Goal: Obtain resource: Obtain resource

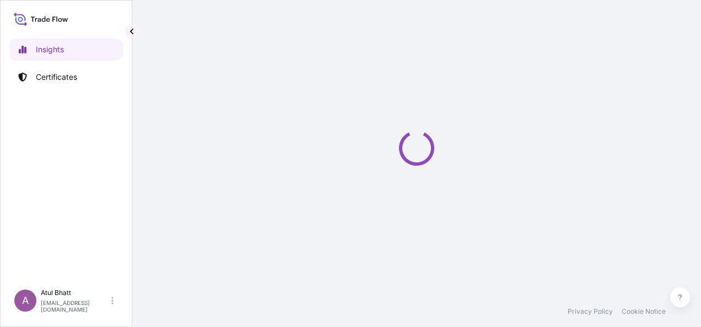
select select "2025"
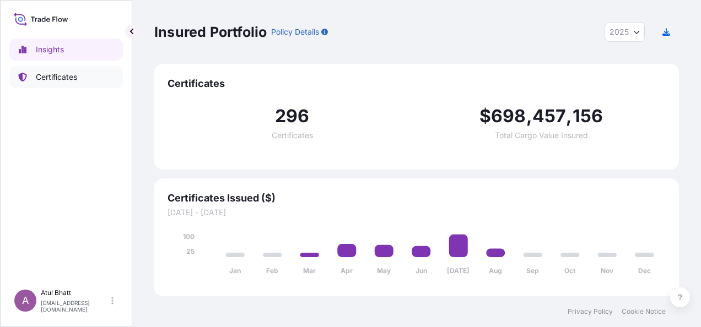
click at [61, 74] on p "Certificates" at bounding box center [56, 77] width 41 height 11
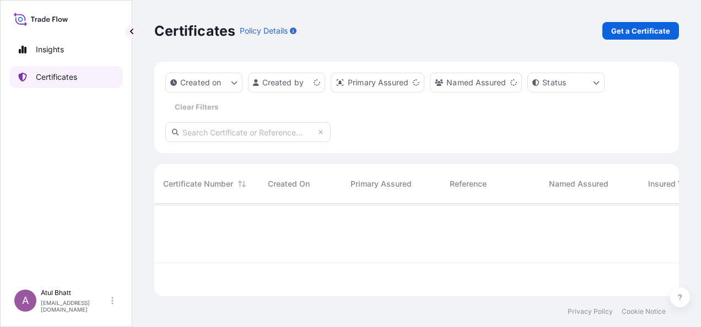
scroll to position [90, 516]
click at [318, 84] on html "Insights Certificates A [PERSON_NAME] [PERSON_NAME][EMAIL_ADDRESS][PERSON_NAME]…" at bounding box center [350, 163] width 701 height 327
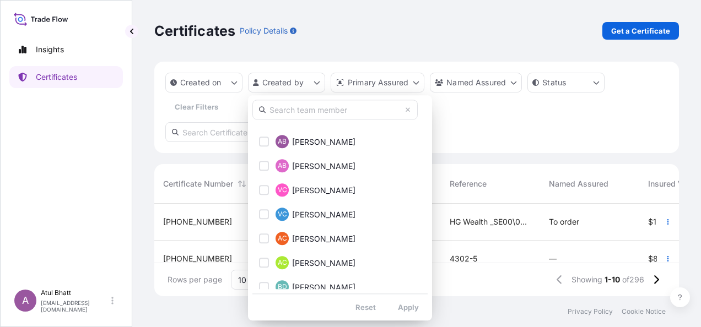
scroll to position [165, 0]
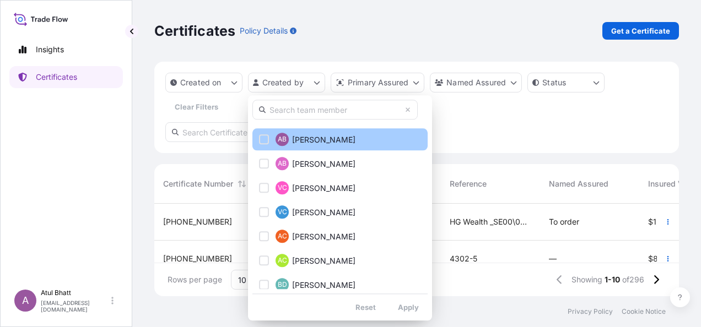
click at [262, 139] on div "Select Option" at bounding box center [264, 139] width 10 height 10
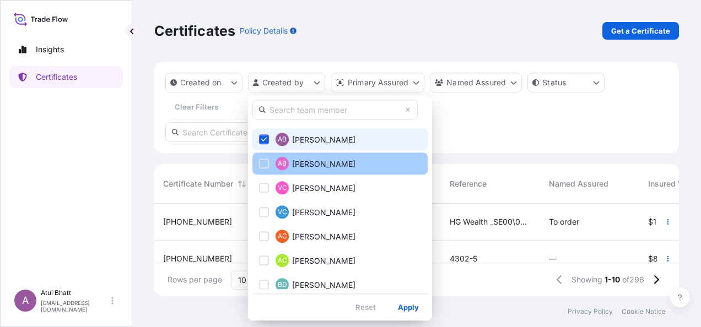
click at [263, 164] on div "Select Option" at bounding box center [264, 164] width 10 height 10
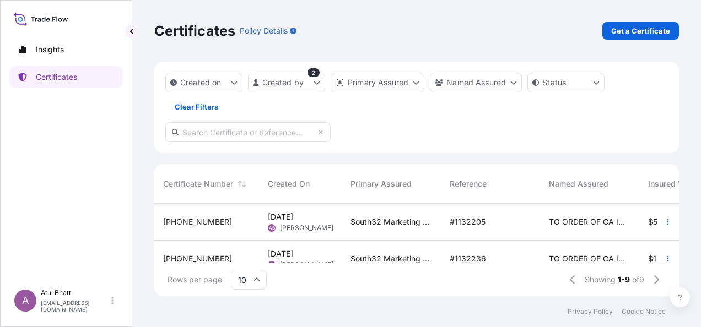
click at [548, 223] on div "TO ORDER OF CA INDOSUEZ ([GEOGRAPHIC_DATA]) S.A." at bounding box center [589, 222] width 99 height 37
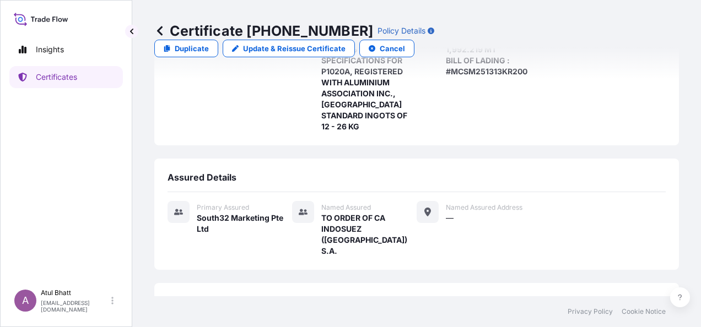
scroll to position [258, 0]
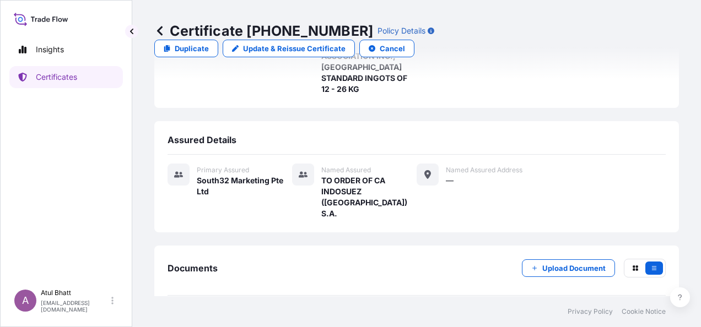
click at [512, 134] on div "Assured Details" at bounding box center [416, 144] width 498 height 20
click at [209, 43] on p "Duplicate" at bounding box center [192, 48] width 34 height 11
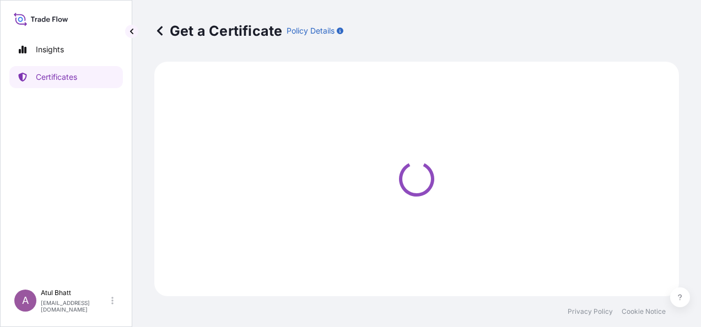
select select "Sea"
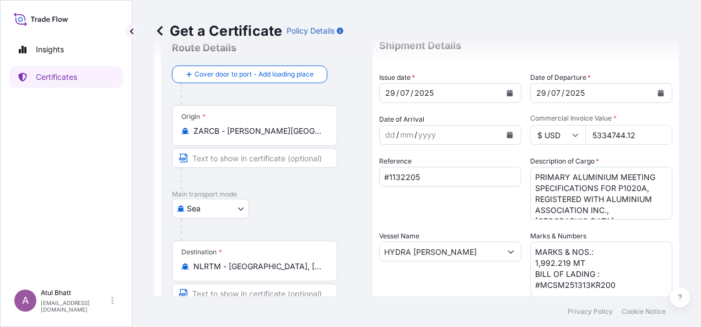
scroll to position [55, 0]
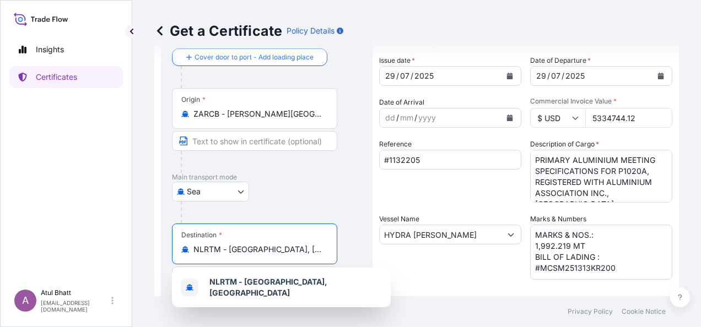
drag, startPoint x: 326, startPoint y: 251, endPoint x: 205, endPoint y: 243, distance: 120.3
click at [205, 244] on div "NLRTM - [GEOGRAPHIC_DATA], [GEOGRAPHIC_DATA]" at bounding box center [254, 249] width 147 height 11
click at [320, 246] on input "NLRTM - [GEOGRAPHIC_DATA], [GEOGRAPHIC_DATA]" at bounding box center [258, 249] width 130 height 11
type input "N"
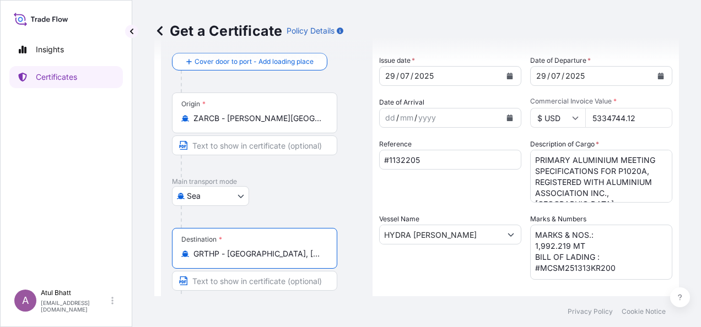
type input "GRTHP - [GEOGRAPHIC_DATA], [GEOGRAPHIC_DATA]"
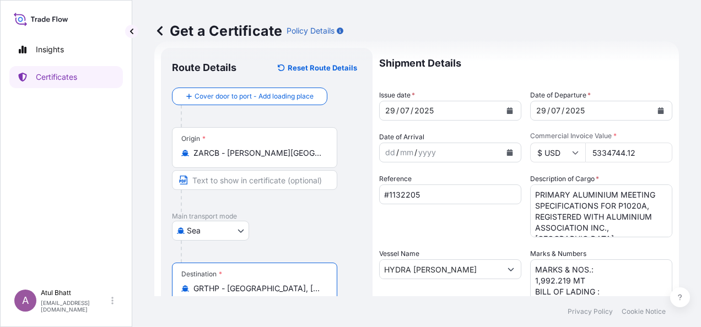
scroll to position [0, 0]
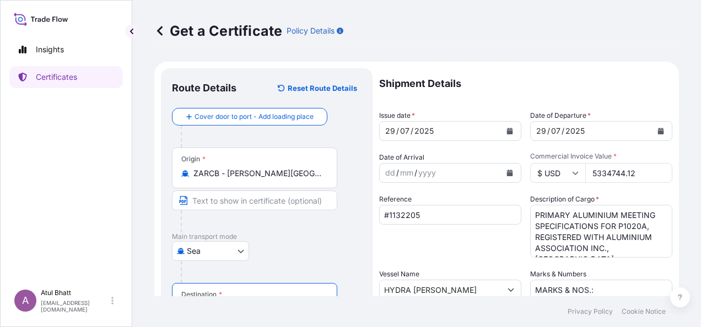
click at [507, 129] on icon "Calendar" at bounding box center [510, 131] width 6 height 7
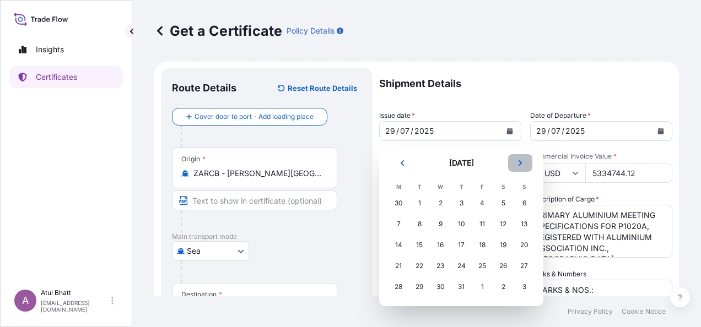
click at [524, 165] on button "Next" at bounding box center [520, 163] width 24 height 18
click at [501, 245] on div "16" at bounding box center [503, 245] width 20 height 20
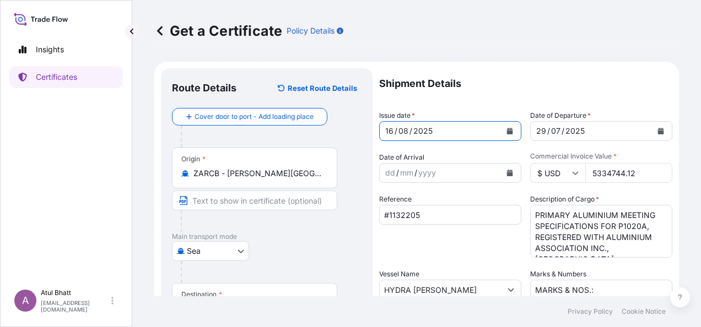
click at [657, 128] on icon "Calendar" at bounding box center [660, 131] width 7 height 7
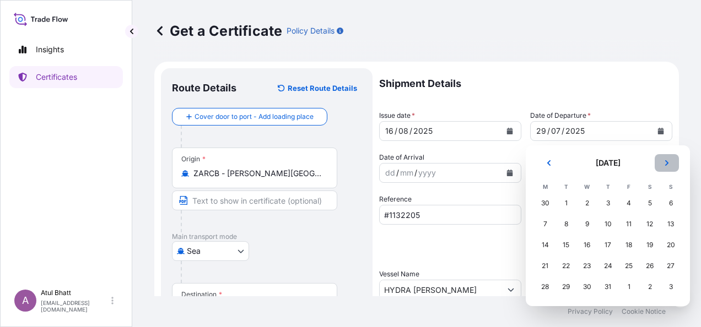
click at [664, 163] on icon "Next" at bounding box center [666, 163] width 7 height 7
click at [651, 245] on div "16" at bounding box center [650, 245] width 20 height 20
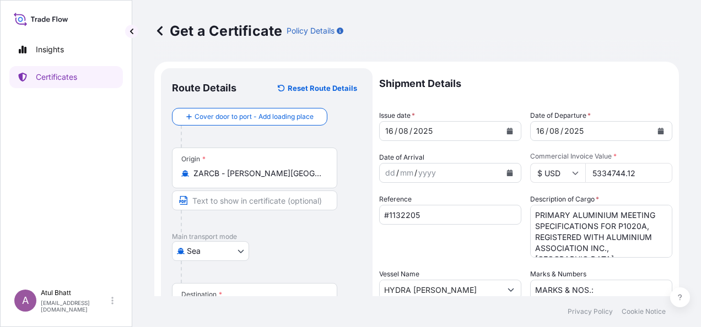
drag, startPoint x: 640, startPoint y: 174, endPoint x: 496, endPoint y: 173, distance: 143.8
click at [496, 173] on div "Shipment Details Issue date * [DATE] Date of Departure * [DATE] Date of Arrival…" at bounding box center [525, 288] width 293 height 441
type input "6808933.80"
click at [425, 217] on input "#1132205" at bounding box center [450, 215] width 142 height 20
type input "#1132420"
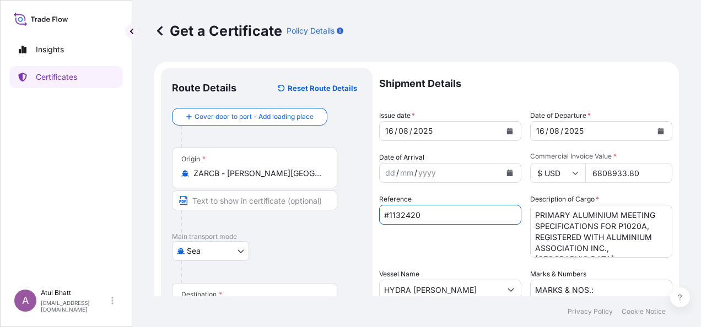
click at [436, 240] on div "Reference #1132420" at bounding box center [450, 226] width 142 height 64
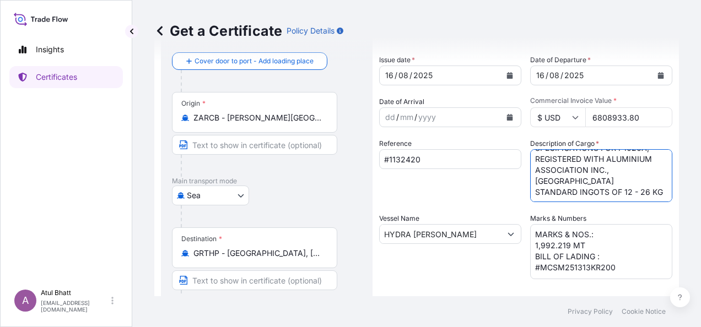
scroll to position [110, 0]
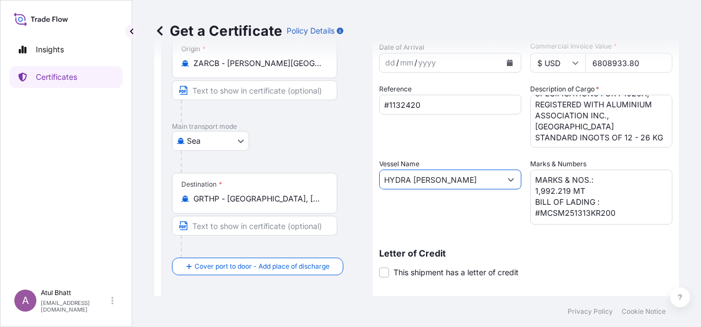
drag, startPoint x: 445, startPoint y: 182, endPoint x: 356, endPoint y: 170, distance: 90.0
click at [356, 170] on form "Route Details Reset Route Details Cover door to port - Add loading place Place …" at bounding box center [416, 194] width 524 height 485
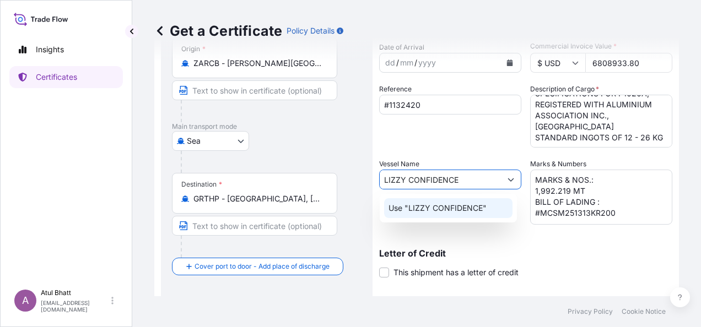
click at [454, 208] on p "Use "LIZZY CONFIDENCE"" at bounding box center [437, 208] width 98 height 11
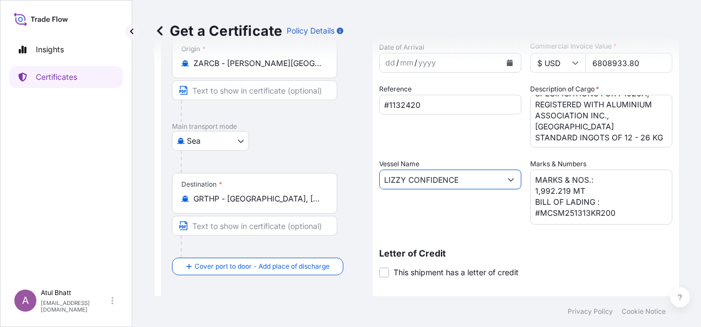
type input "LIZZY CONFIDENCE"
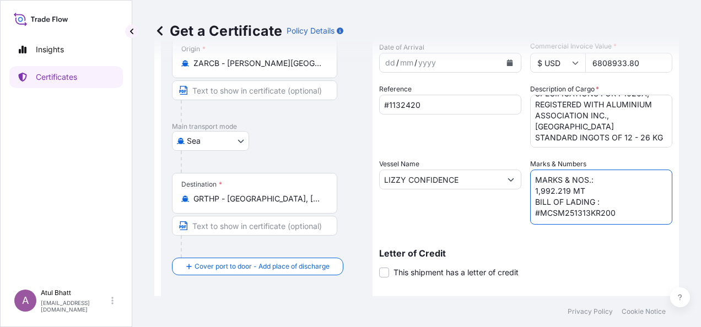
click at [607, 175] on textarea "MARKS & NOS.: 1,992.219 MT BILL OF LADING : #MCSM251313KR200" at bounding box center [601, 197] width 142 height 55
type textarea "MARKS & NOS.: 2,467.005 MT BILL OF LADING : #04-RCBTHI-(CQ2429)-2501"
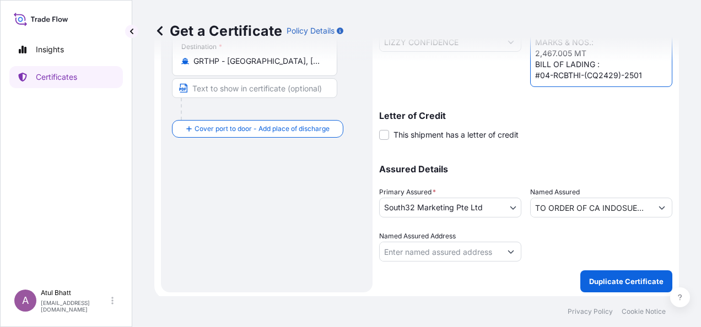
scroll to position [250, 0]
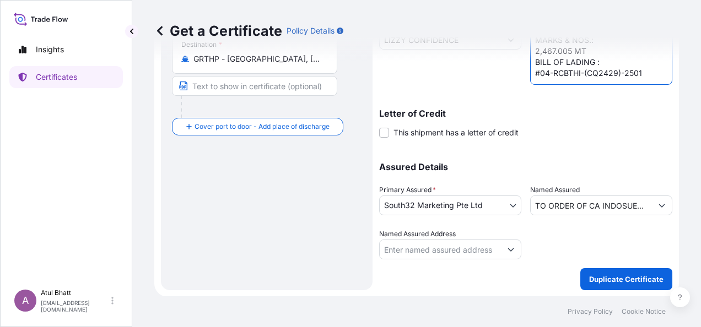
click at [568, 205] on input "TO ORDER OF CA INDOSUEZ ([GEOGRAPHIC_DATA]) S.A." at bounding box center [590, 206] width 121 height 20
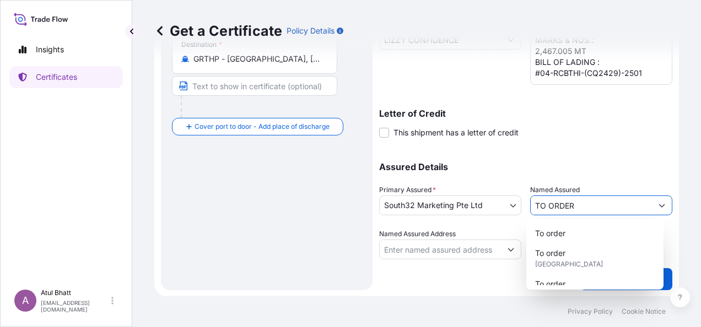
type input "TO ORDER"
click at [606, 180] on div "Assured Details Primary Assured * South32 Marketing Pte Ltd Groote Eylandt Mini…" at bounding box center [525, 204] width 293 height 110
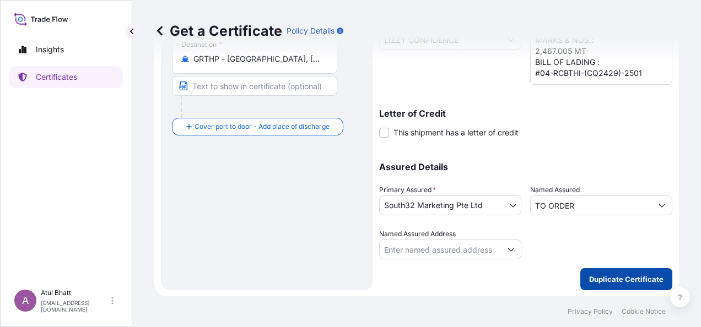
click at [610, 275] on p "Duplicate Certificate" at bounding box center [626, 279] width 74 height 11
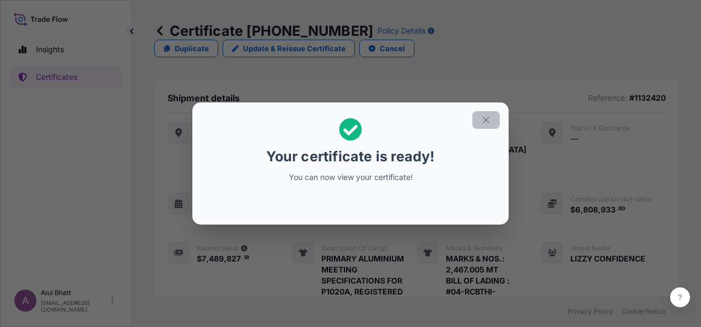
click at [483, 120] on icon "button" at bounding box center [486, 120] width 10 height 10
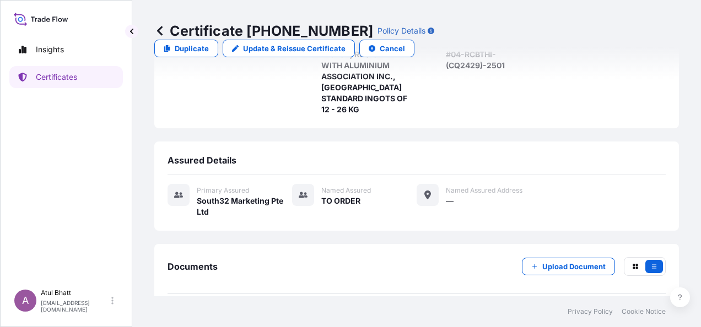
scroll to position [247, 0]
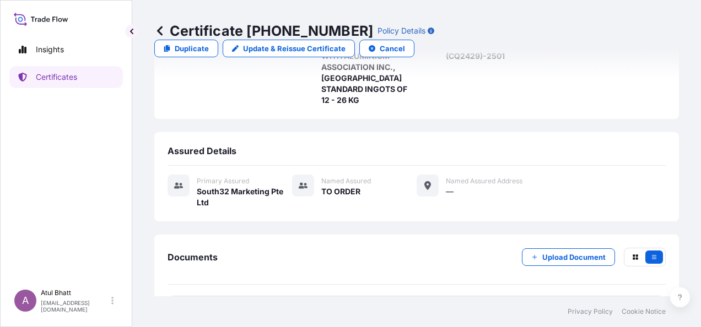
click at [479, 296] on link "PDF Certificate [DATE]T11:12:11.104298" at bounding box center [416, 310] width 498 height 29
drag, startPoint x: 247, startPoint y: 30, endPoint x: 331, endPoint y: 31, distance: 83.7
click at [331, 31] on p "Certificate [PHONE_NUMBER]" at bounding box center [263, 31] width 219 height 18
drag, startPoint x: 331, startPoint y: 31, endPoint x: 293, endPoint y: 34, distance: 37.6
copy p "[PHONE_NUMBER]"
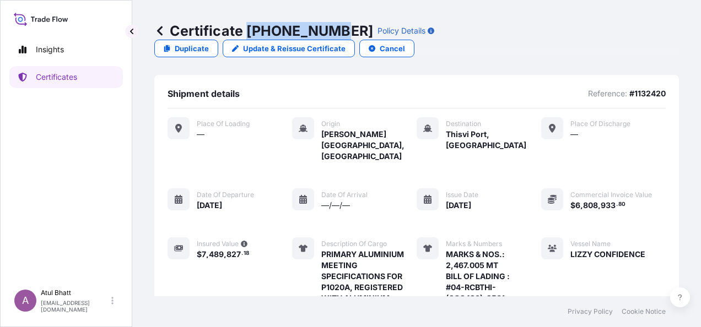
scroll to position [0, 0]
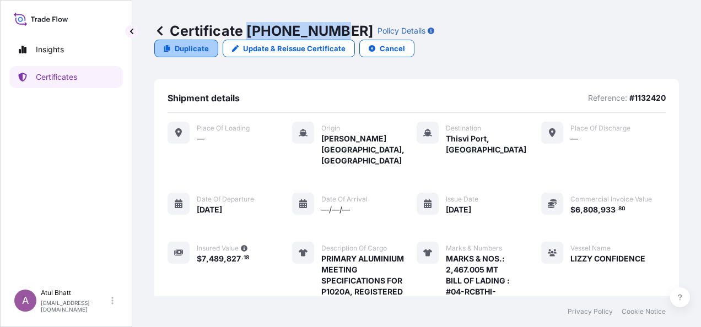
click at [209, 43] on p "Duplicate" at bounding box center [192, 48] width 34 height 11
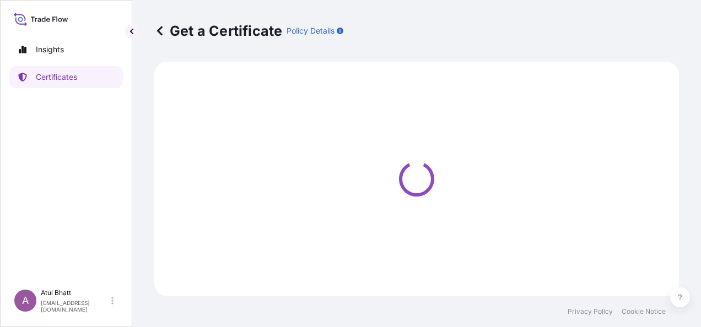
select select "Sea"
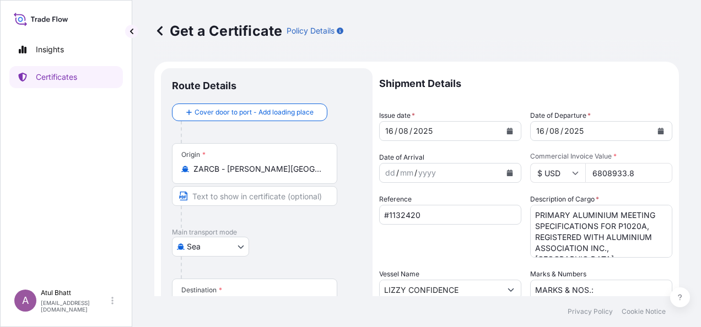
click at [328, 170] on div "Origin * ZARCB - [PERSON_NAME][GEOGRAPHIC_DATA], [GEOGRAPHIC_DATA]" at bounding box center [254, 163] width 165 height 41
click at [323, 170] on input "ZARCB - [PERSON_NAME][GEOGRAPHIC_DATA], [GEOGRAPHIC_DATA]" at bounding box center [258, 169] width 130 height 11
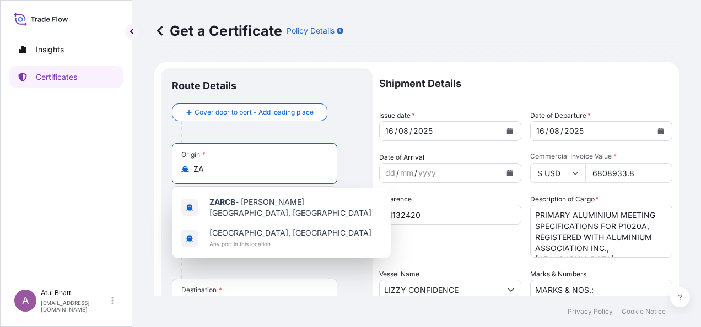
type input "Z"
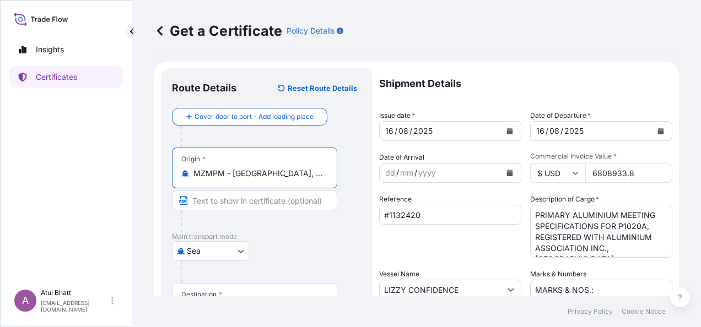
type input "MZMPM - [GEOGRAPHIC_DATA], [GEOGRAPHIC_DATA]"
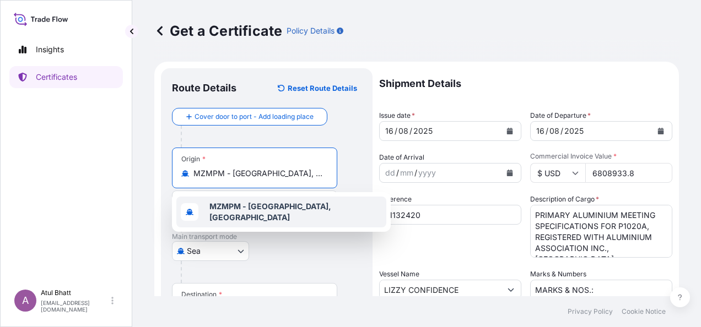
click at [331, 261] on div at bounding box center [271, 272] width 181 height 22
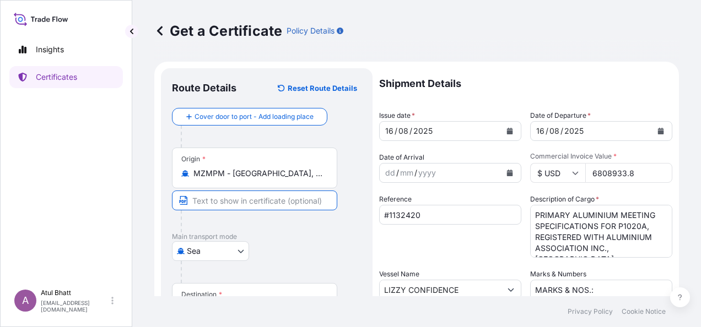
click at [238, 201] on input "Text to appear on certificate" at bounding box center [254, 201] width 165 height 20
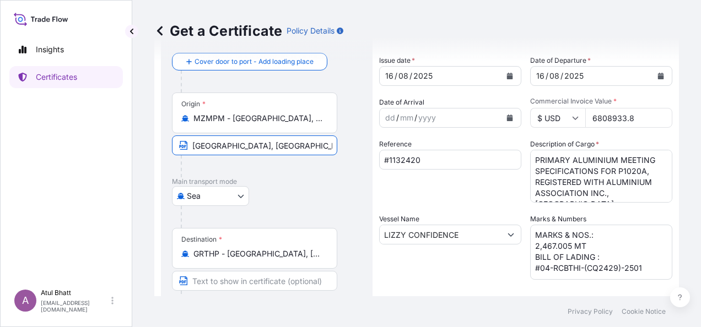
type input "[GEOGRAPHIC_DATA], [GEOGRAPHIC_DATA]"
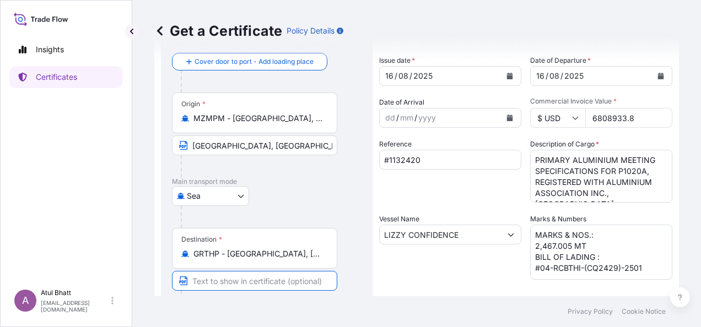
click at [271, 284] on input "Text to appear on certificate" at bounding box center [254, 281] width 165 height 20
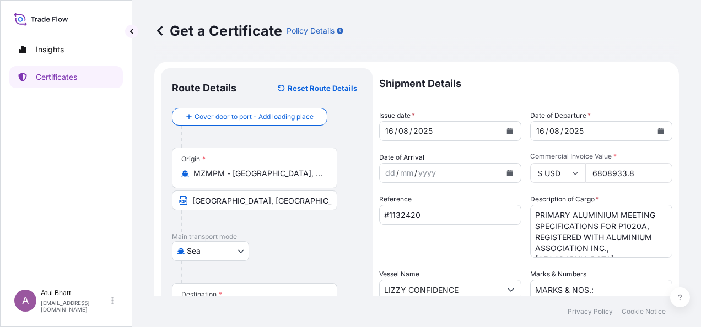
type input "Thisvi Port, [GEOGRAPHIC_DATA]"
click at [507, 133] on icon "Calendar" at bounding box center [510, 131] width 6 height 7
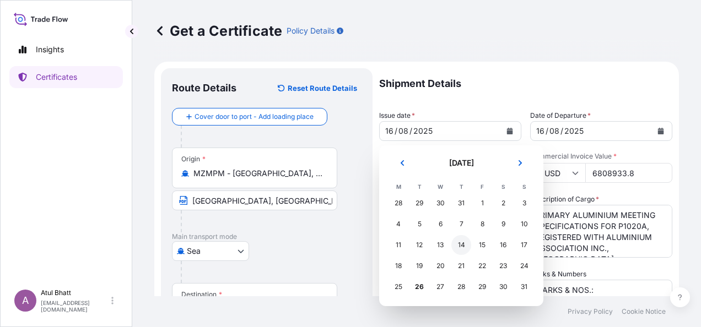
click at [461, 244] on div "14" at bounding box center [461, 245] width 20 height 20
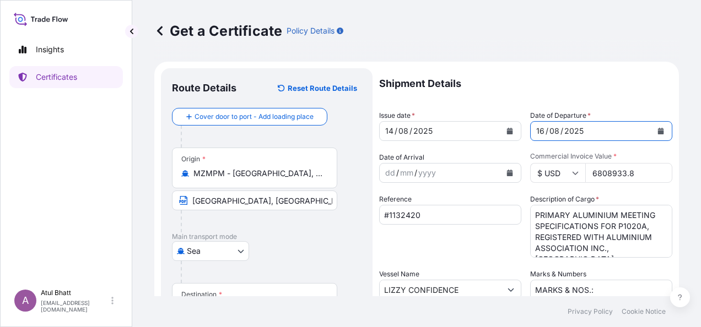
click at [654, 134] on button "Calendar" at bounding box center [661, 131] width 18 height 18
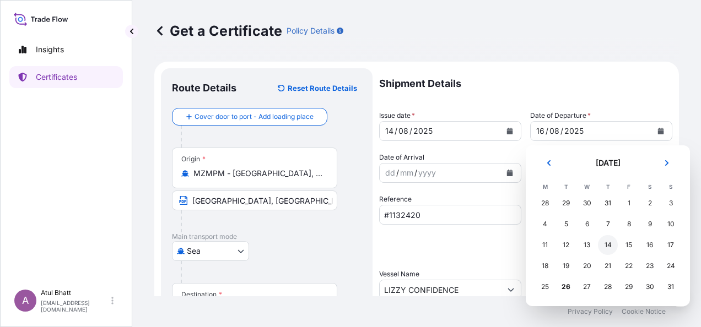
click at [609, 241] on div "14" at bounding box center [608, 245] width 20 height 20
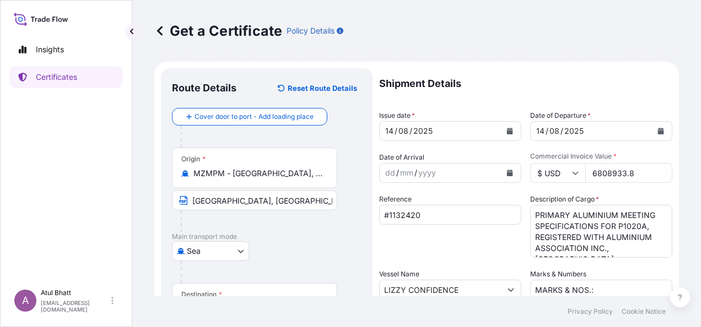
drag, startPoint x: 636, startPoint y: 171, endPoint x: 426, endPoint y: 170, distance: 209.9
click at [426, 170] on div "Shipment Details Issue date * [DATE] Date of Departure * [DATE] Date of Arrival…" at bounding box center [525, 288] width 293 height 441
type input "16798004.58"
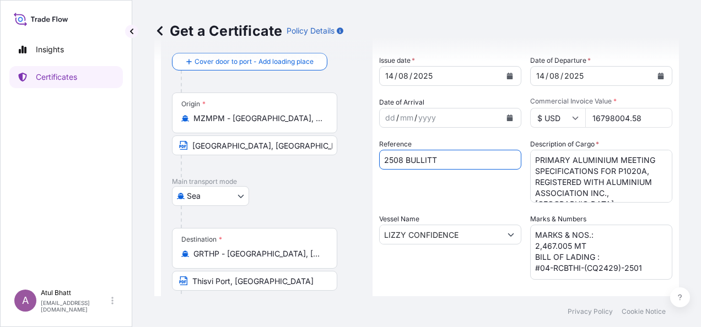
type input "2508 BULLITT"
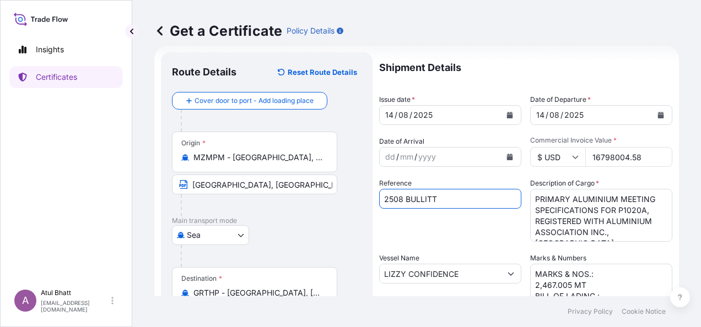
scroll to position [0, 0]
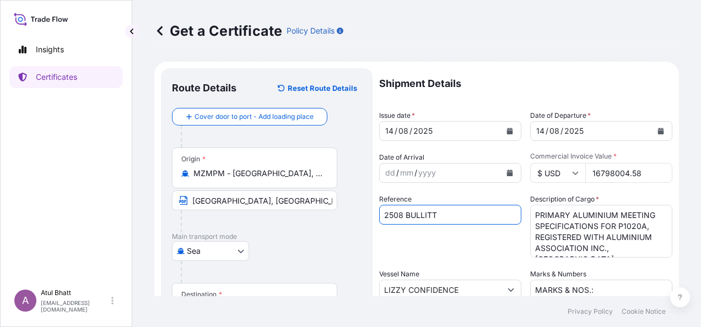
click at [640, 227] on textarea "PRIMARY ALUMINIUM MEETING SPECIFICATIONS FOR P1020A, REGISTERED WITH ALUMINIUM …" at bounding box center [601, 231] width 142 height 53
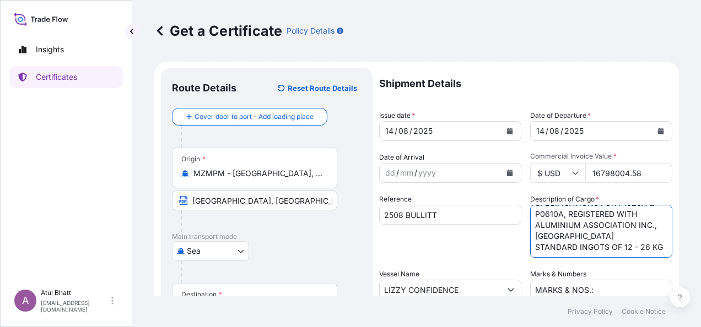
scroll to position [55, 0]
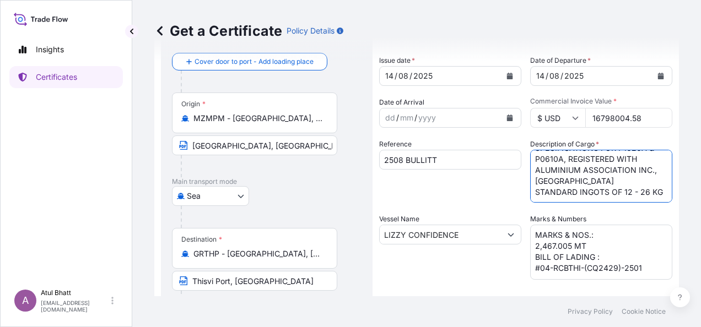
type textarea "PRIMARY ALUMINIUM MEETING SPECIFICATIONS FOR P1020A & P0610A, REGISTERED WITH A…"
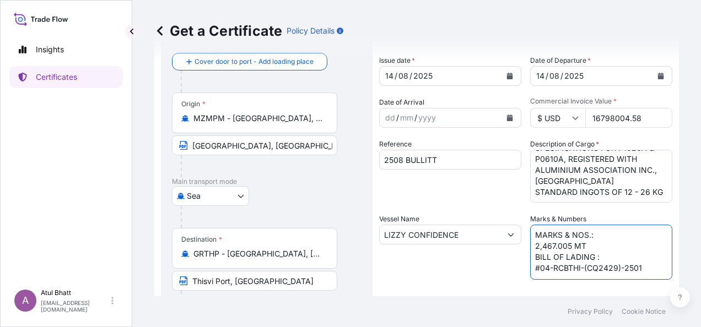
click at [597, 236] on textarea "MARKS & NOS.: 2,467.005 MT BILL OF LADING : #04-RCBTHI-(CQ2429)-2501" at bounding box center [601, 252] width 142 height 55
click at [530, 248] on textarea "MARKS & NOS.: 2,467.005 MT BILL OF LADING : #04-RCBTHI-(CQ2429)-2501" at bounding box center [601, 252] width 142 height 55
paste textarea "1,989.305 MT"
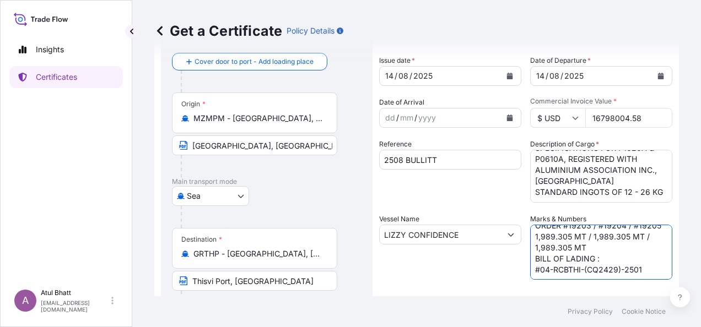
click at [602, 247] on textarea "MARKS & NOS.: 2,467.005 MT BILL OF LADING : #04-RCBTHI-(CQ2429)-2501" at bounding box center [601, 252] width 142 height 55
click at [530, 269] on textarea "MARKS & NOS.: 2,467.005 MT BILL OF LADING : #04-RCBTHI-(CQ2429)-2501" at bounding box center [601, 252] width 142 height 55
paste textarea "#BLT-MAPTHI-11"
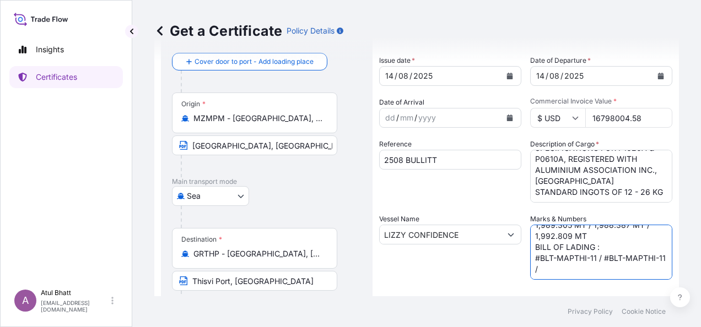
paste textarea "#BLT-MAPTHI-11"
click at [567, 274] on textarea "MARKS & NOS.: 2,467.005 MT BILL OF LADING : #04-RCBTHI-(CQ2429)-2501" at bounding box center [601, 252] width 142 height 55
type textarea "MARKS & NOS.: ORDER #19203 / #19204 / #19205 1,989.305 MT / 1,988.387 MT / 1,99…"
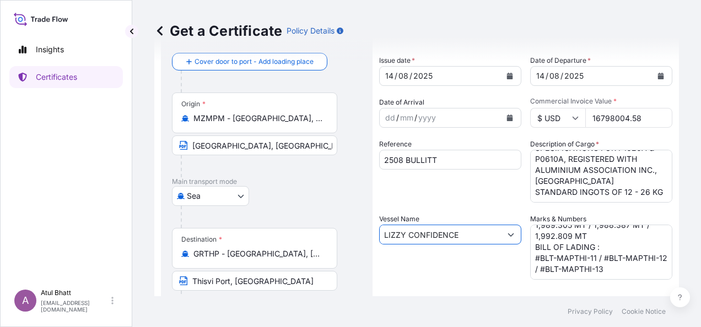
drag, startPoint x: 465, startPoint y: 236, endPoint x: 226, endPoint y: 232, distance: 239.1
click at [226, 232] on form "Route Details Reset Route Details Cover door to port - Add loading place Place …" at bounding box center [416, 249] width 524 height 485
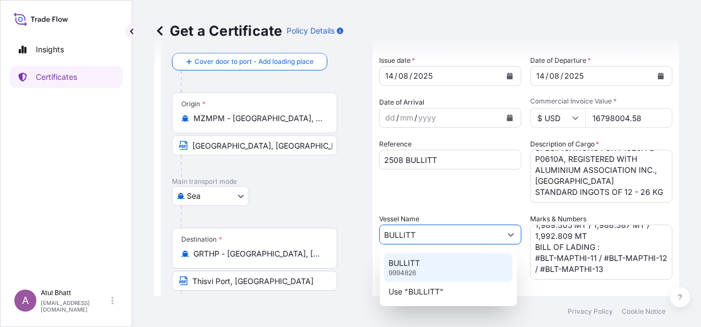
click at [411, 264] on p "BULLITT" at bounding box center [403, 263] width 31 height 11
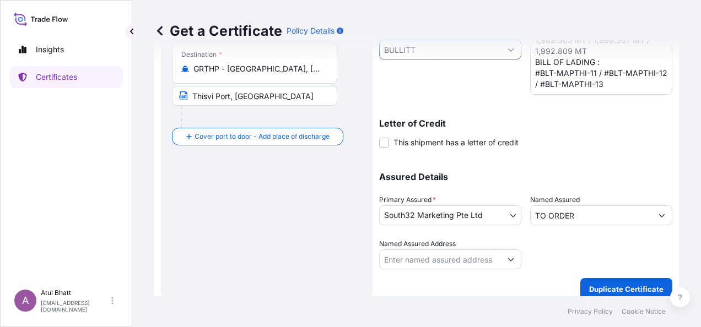
scroll to position [250, 0]
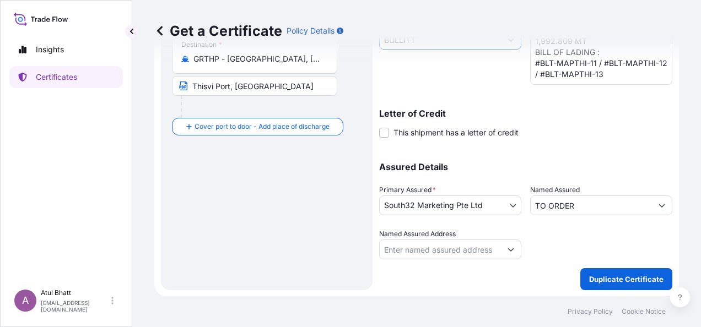
type input "BULLITT"
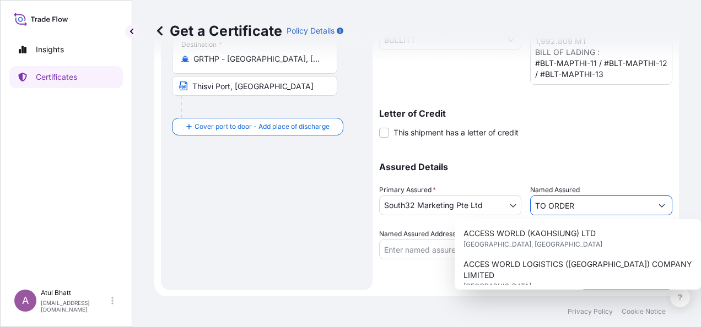
drag, startPoint x: 581, startPoint y: 199, endPoint x: 389, endPoint y: 199, distance: 191.1
click at [389, 199] on div "Assured Details Primary Assured * South32 Marketing Pte Ltd Groote Eylandt Mini…" at bounding box center [525, 204] width 293 height 110
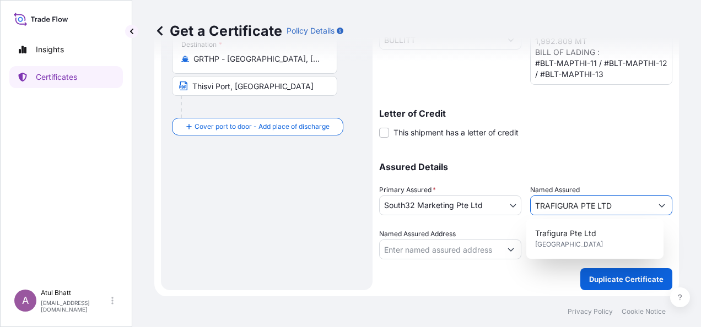
type input "TRAFIGURA PTE LTD"
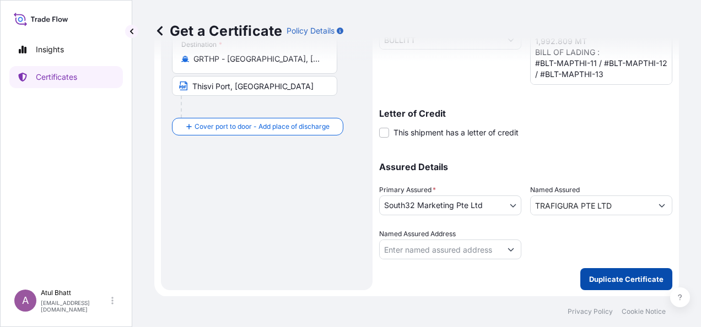
click at [616, 279] on p "Duplicate Certificate" at bounding box center [626, 279] width 74 height 11
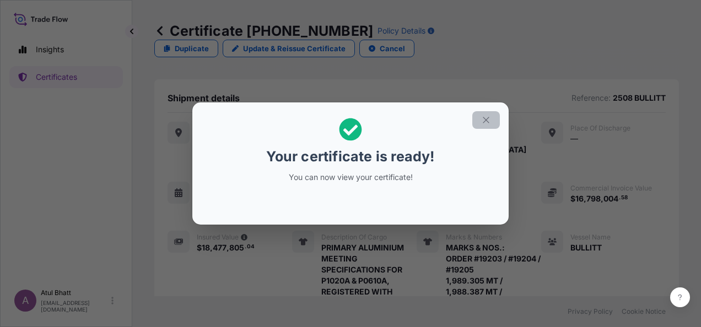
click at [486, 122] on icon "button" at bounding box center [486, 120] width 10 height 10
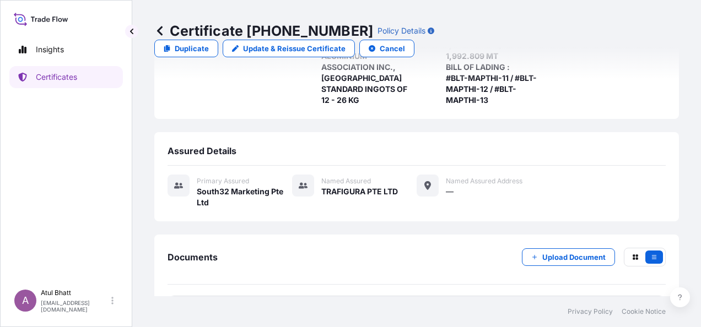
scroll to position [258, 0]
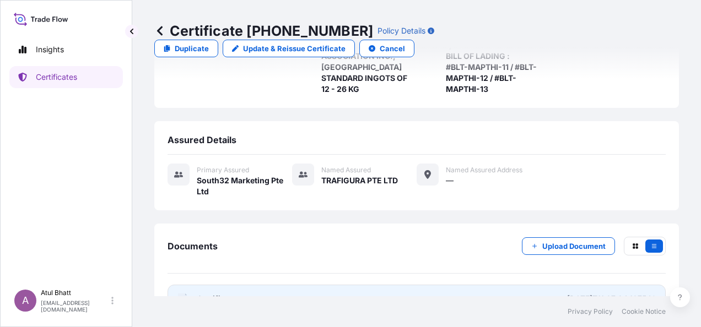
click at [581, 294] on div "[DATE]T11:37:34.187540" at bounding box center [611, 299] width 89 height 11
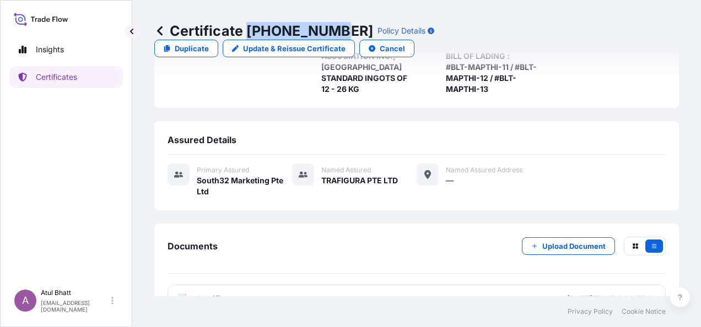
drag, startPoint x: 248, startPoint y: 30, endPoint x: 326, endPoint y: 33, distance: 77.7
click at [326, 33] on p "Certificate [PHONE_NUMBER]" at bounding box center [263, 31] width 219 height 18
drag, startPoint x: 326, startPoint y: 33, endPoint x: 315, endPoint y: 33, distance: 11.0
copy p "[PHONE_NUMBER]"
